Goal: Task Accomplishment & Management: Manage account settings

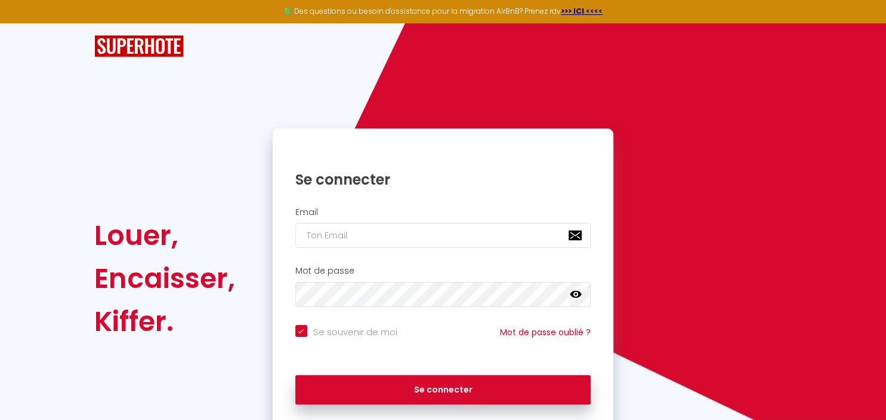
click at [346, 239] on input "email" at bounding box center [443, 235] width 296 height 25
type input "[EMAIL_ADDRESS][DOMAIN_NAME]"
checkbox input "true"
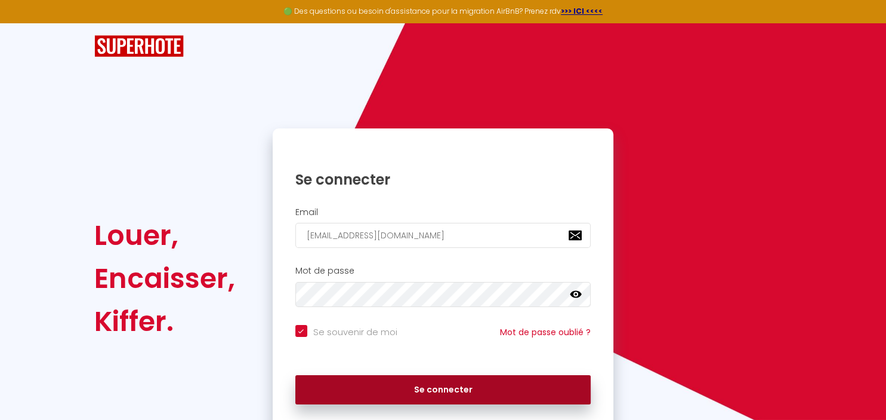
type input "[EMAIL_ADDRESS][DOMAIN_NAME]"
click at [456, 392] on button "Se connecter" at bounding box center [443, 390] width 296 height 30
checkbox input "true"
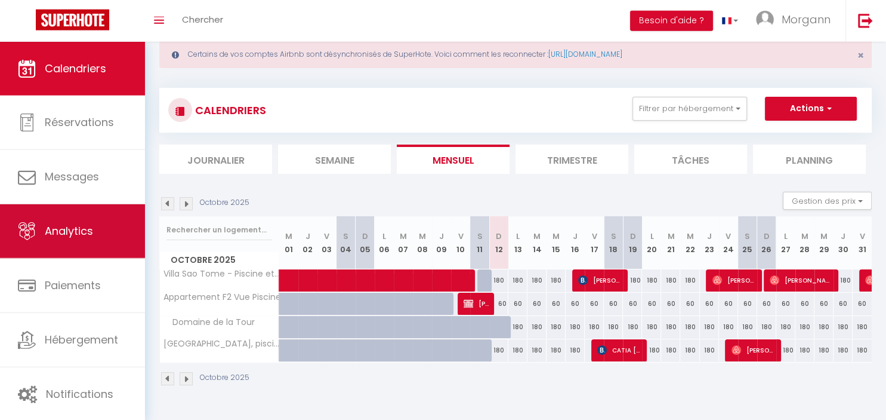
scroll to position [1, 0]
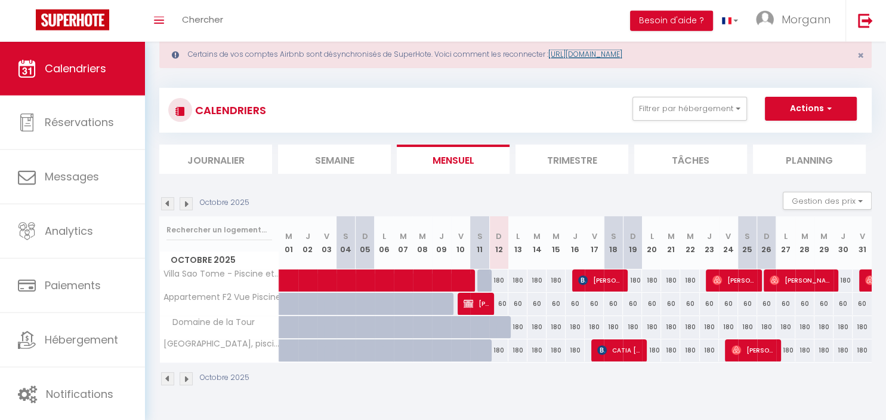
click at [608, 55] on link "[URL][DOMAIN_NAME]" at bounding box center [586, 54] width 74 height 10
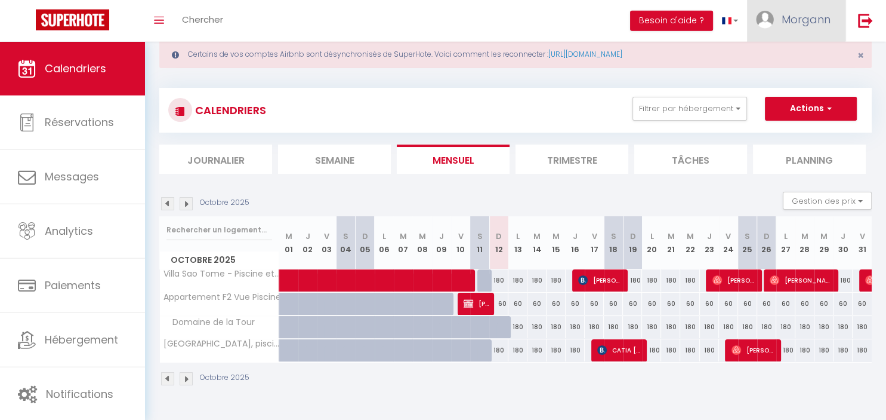
click at [806, 30] on link "Morgann" at bounding box center [796, 21] width 98 height 42
click at [800, 56] on link "Paramètres" at bounding box center [798, 60] width 88 height 20
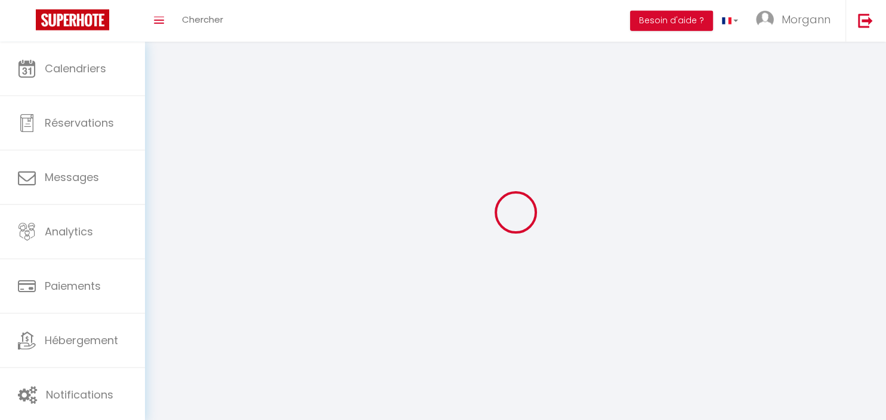
select select
select select "fr"
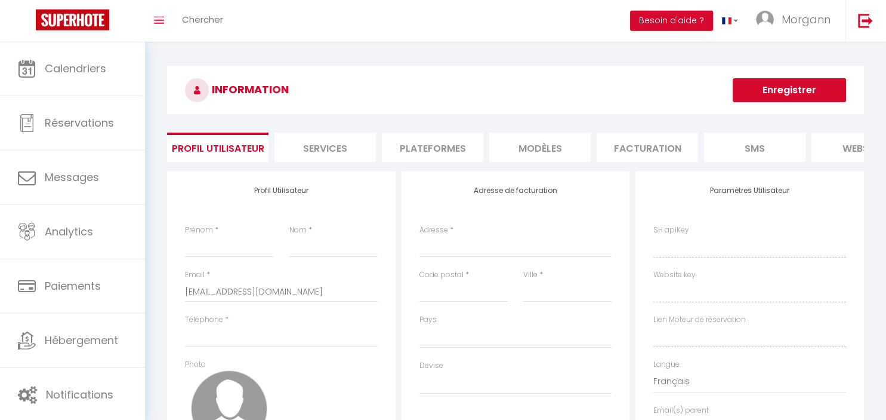
select select
type input "Morgann"
type input "Prigent"
type input "[PHONE_NUMBER]"
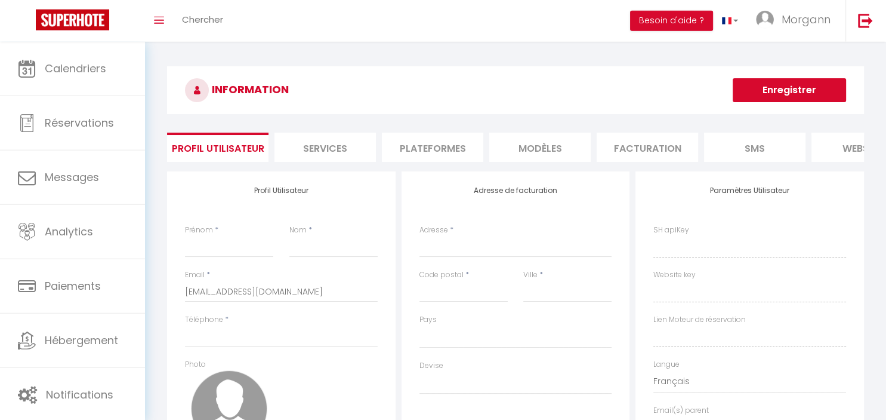
type input "Route Touristique"
type input "97118"
type input "Saint-François"
type input "lPLyYwUrFGOY937FbtCKj7IFj"
type input "vbV1CVMK2GIEkOfACsvWRTzOL"
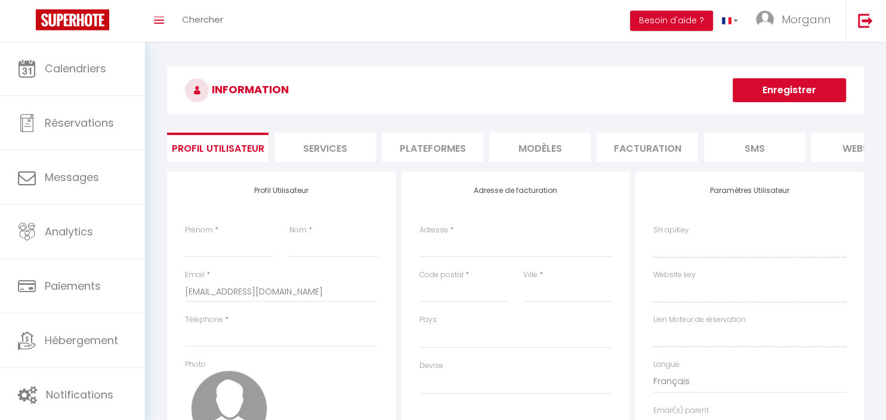
type input "[URL][DOMAIN_NAME]"
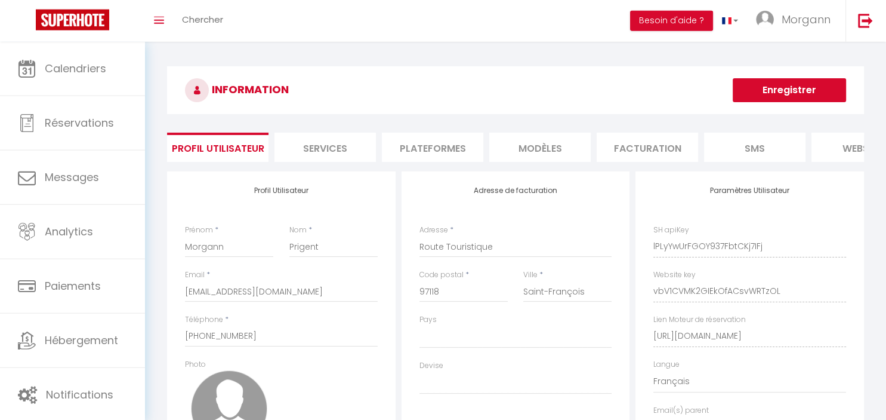
select select "88"
select select "28"
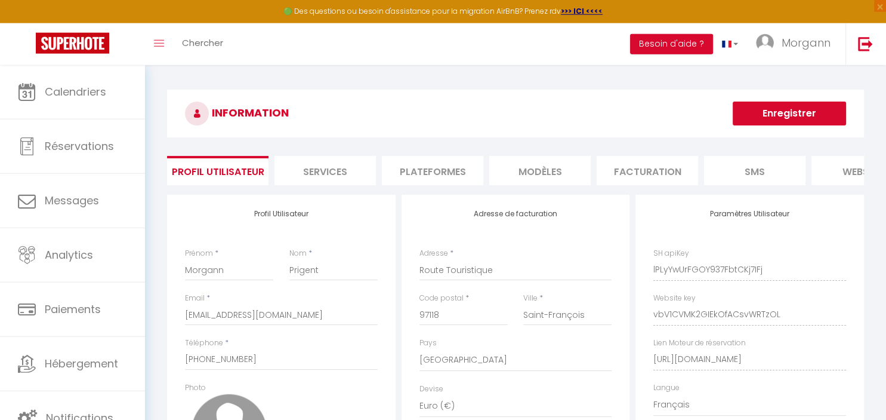
click at [466, 172] on li "Plateformes" at bounding box center [432, 170] width 101 height 29
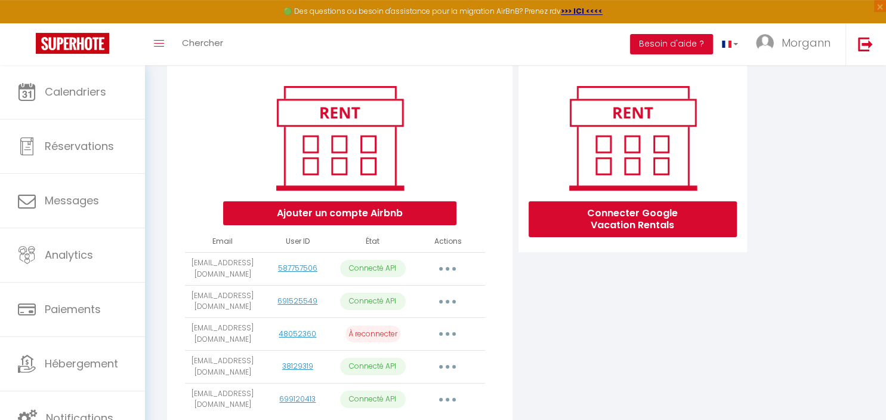
scroll to position [188, 0]
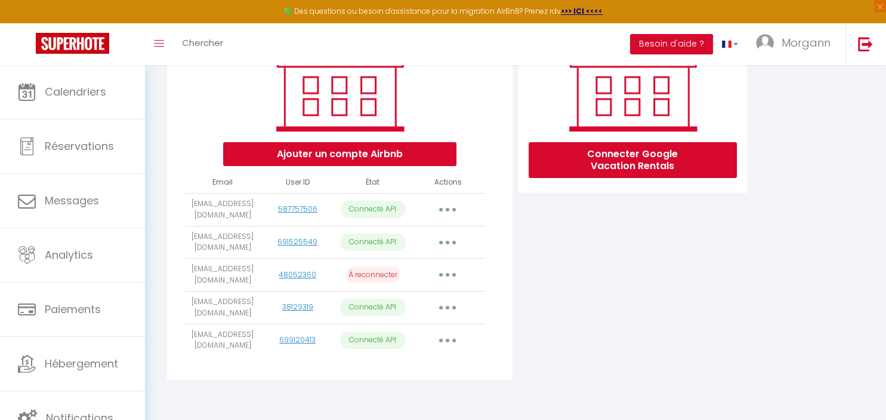
click at [445, 272] on button "button" at bounding box center [447, 274] width 33 height 19
click at [373, 344] on link "Reconnecter le compte" at bounding box center [395, 345] width 132 height 20
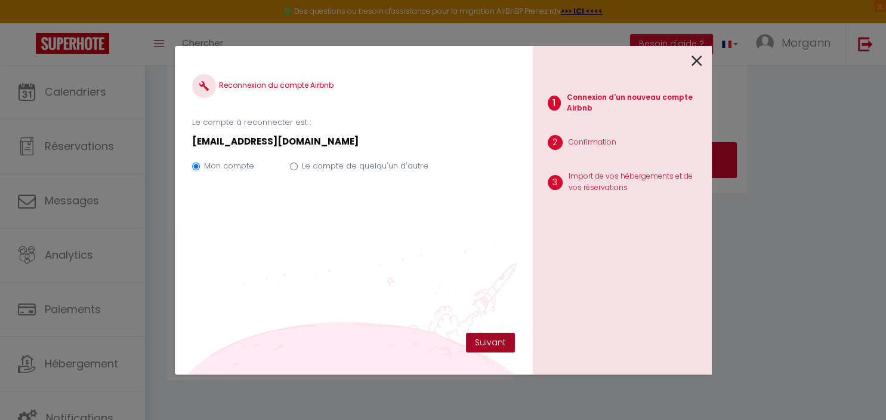
click at [488, 337] on button "Suivant" at bounding box center [490, 342] width 49 height 20
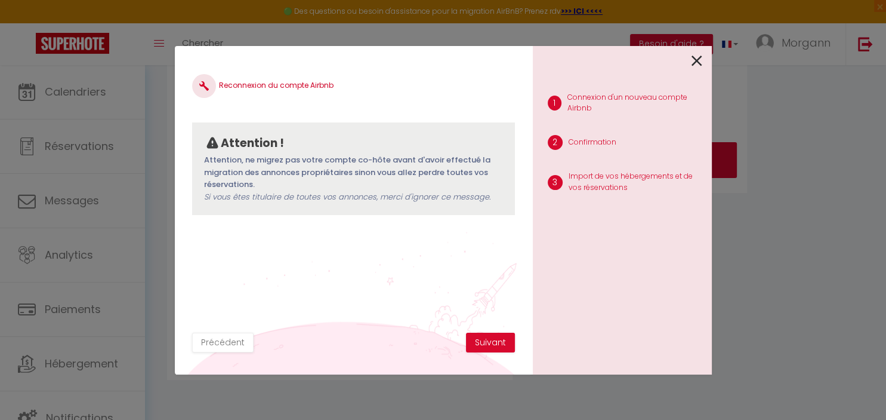
click at [700, 62] on icon at bounding box center [697, 61] width 11 height 18
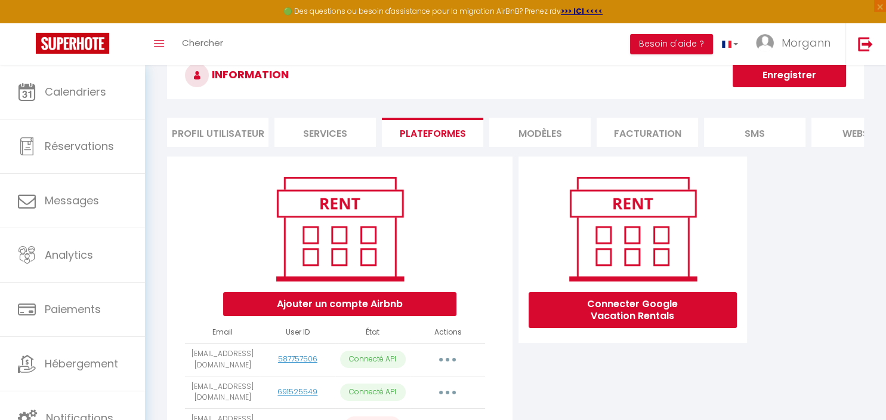
scroll to position [0, 0]
